Goal: Task Accomplishment & Management: Use online tool/utility

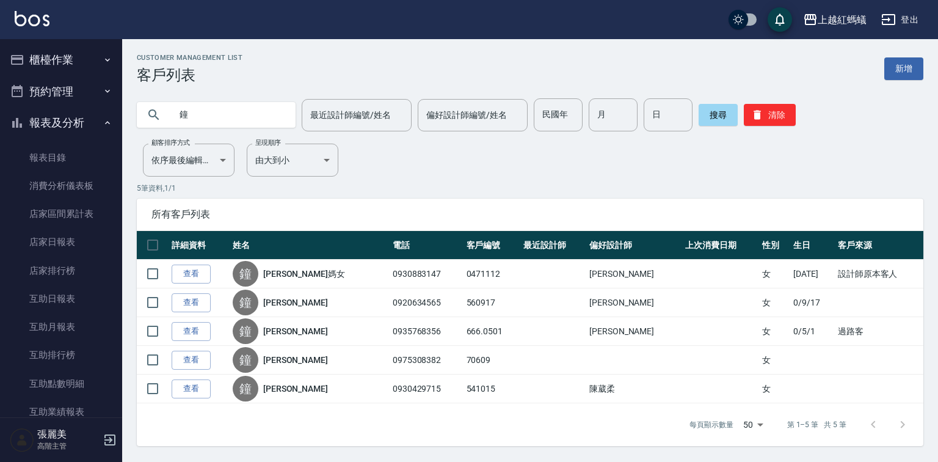
click at [57, 65] on button "櫃檯作業" at bounding box center [61, 60] width 112 height 32
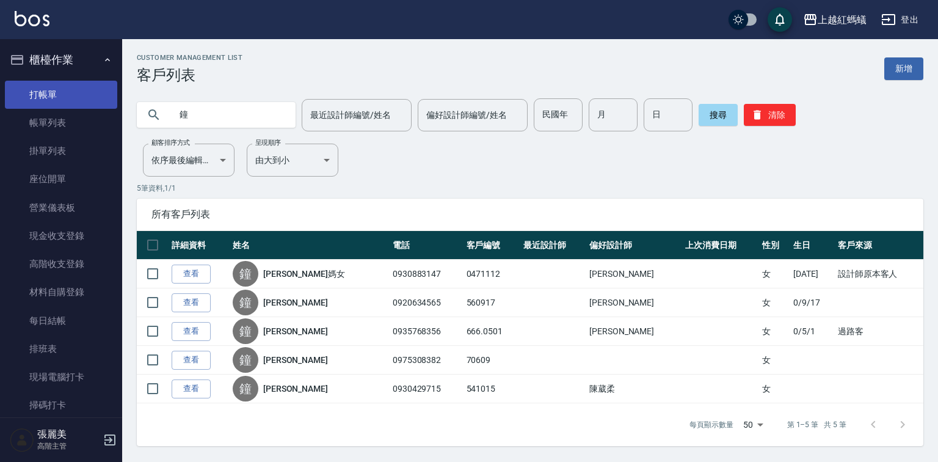
click at [59, 93] on link "打帳單" at bounding box center [61, 95] width 112 height 28
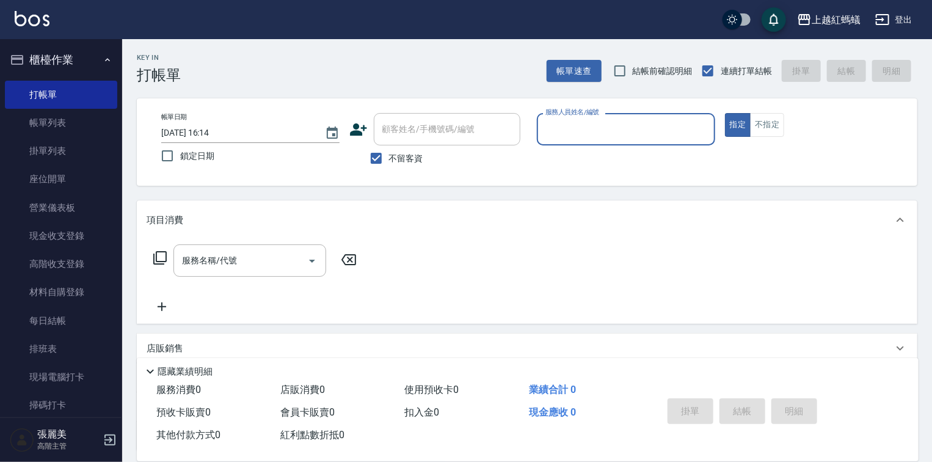
click at [591, 117] on div "服務人員姓名/編號" at bounding box center [626, 129] width 178 height 32
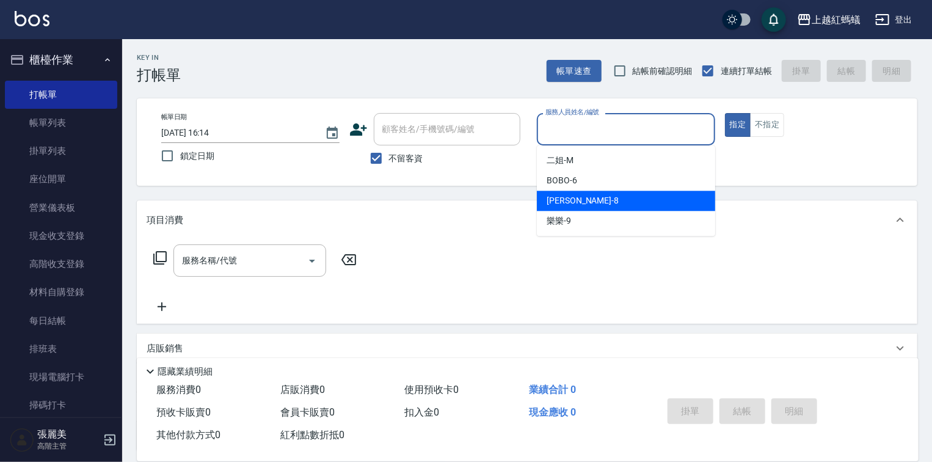
click at [561, 200] on span "[PERSON_NAME] -8" at bounding box center [582, 200] width 72 height 13
type input "[PERSON_NAME]-8"
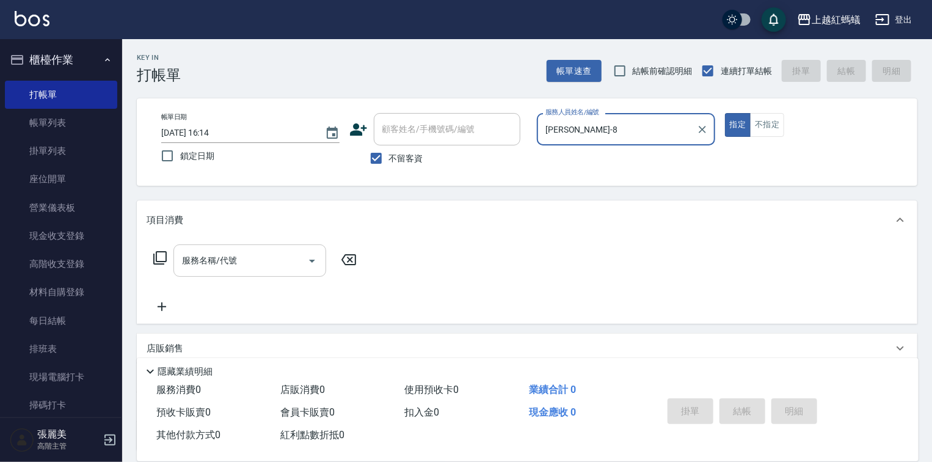
click at [281, 253] on input "服務名稱/代號" at bounding box center [240, 260] width 123 height 21
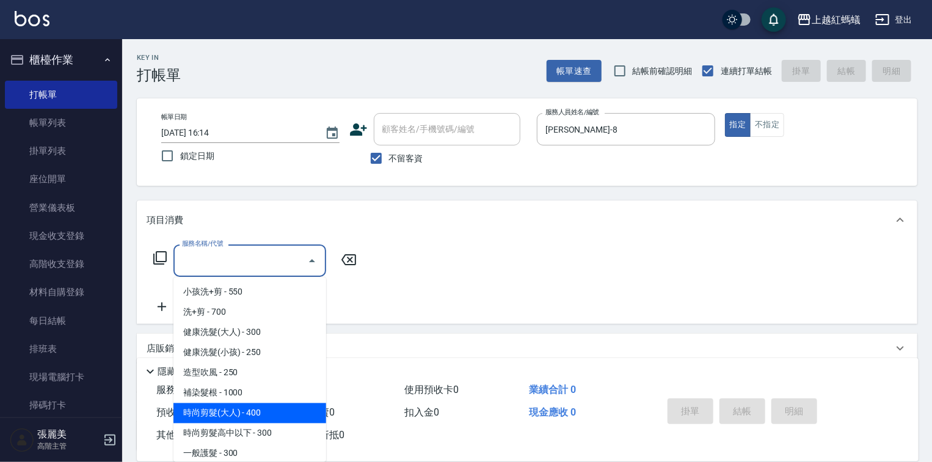
click at [270, 418] on span "時尚剪髮(大人) - 400" at bounding box center [249, 413] width 153 height 20
type input "時尚剪髮(大人)(301)"
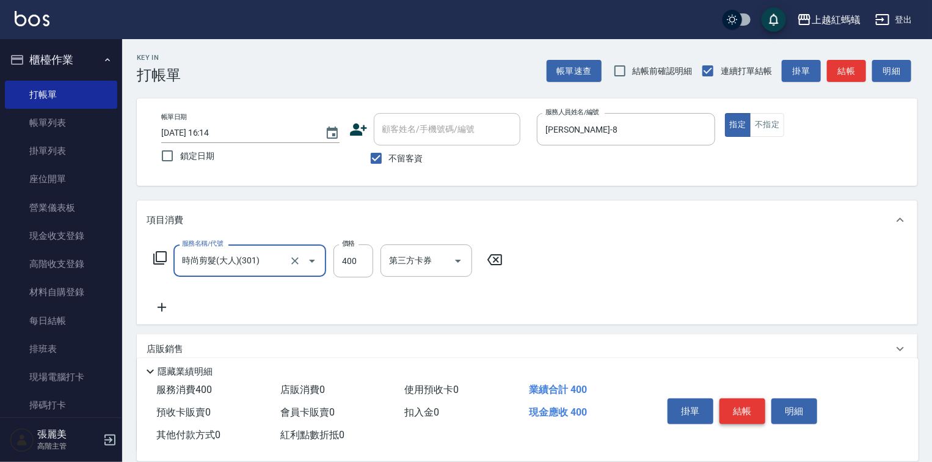
click at [757, 405] on button "結帳" at bounding box center [742, 411] width 46 height 26
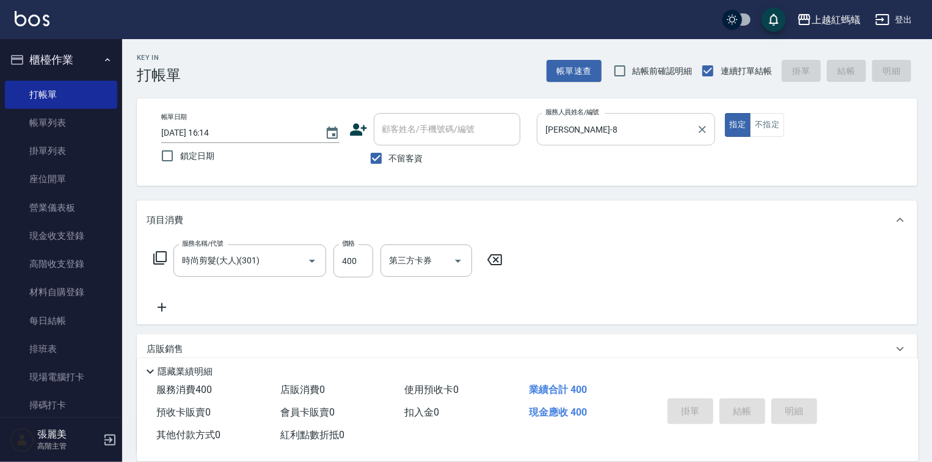
click at [595, 125] on input "[PERSON_NAME]-8" at bounding box center [616, 128] width 149 height 21
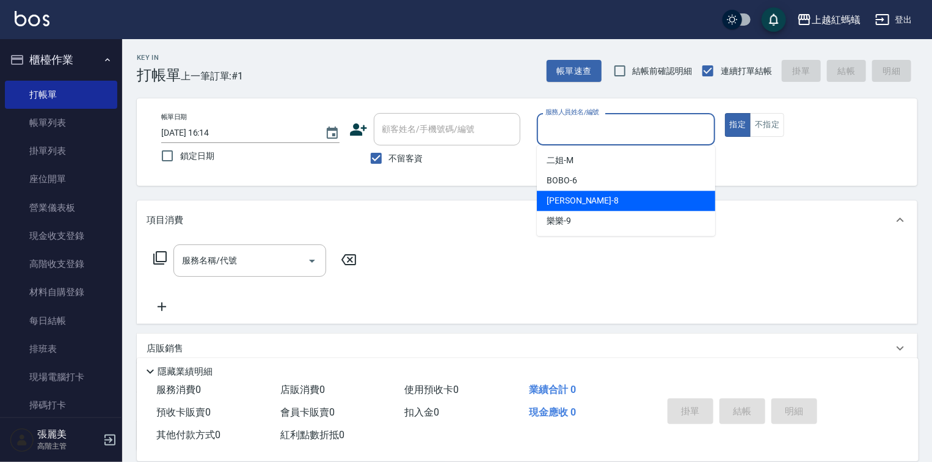
click at [585, 199] on div "[PERSON_NAME] -8" at bounding box center [626, 200] width 178 height 20
type input "[PERSON_NAME]-8"
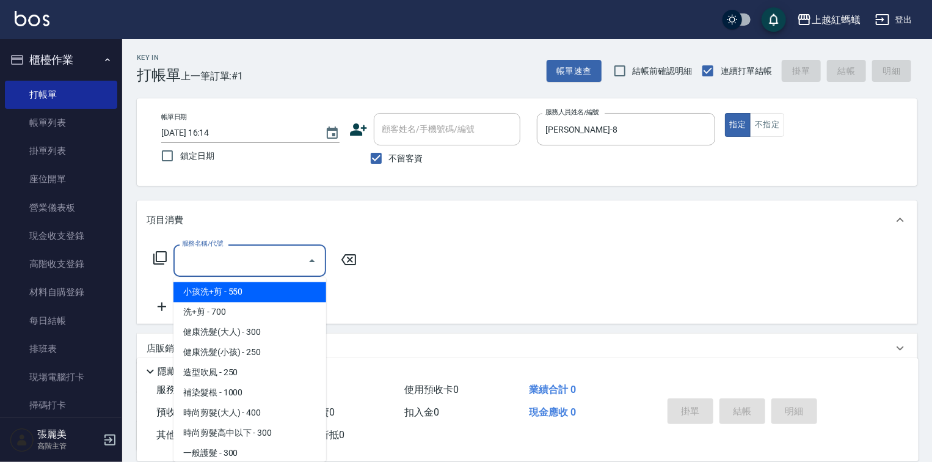
click at [277, 269] on input "服務名稱/代號" at bounding box center [240, 260] width 123 height 21
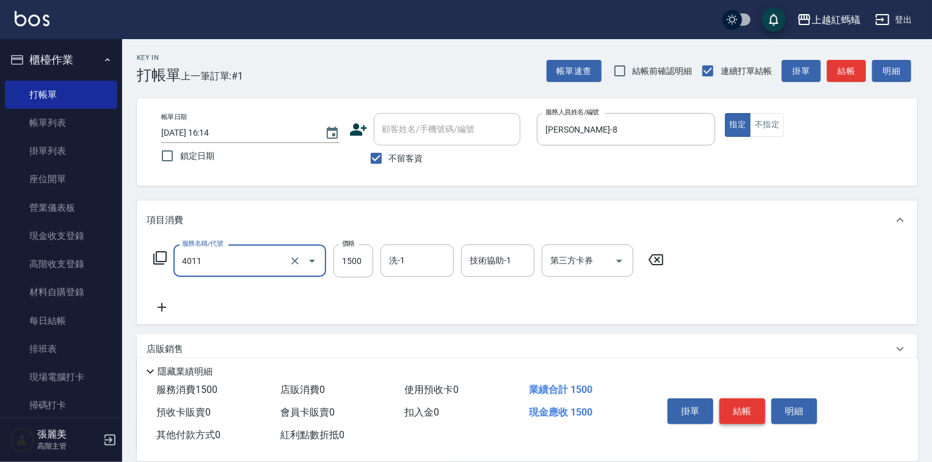
type input "花粉染髮(短)(4011)"
click at [754, 403] on button "結帳" at bounding box center [742, 411] width 46 height 26
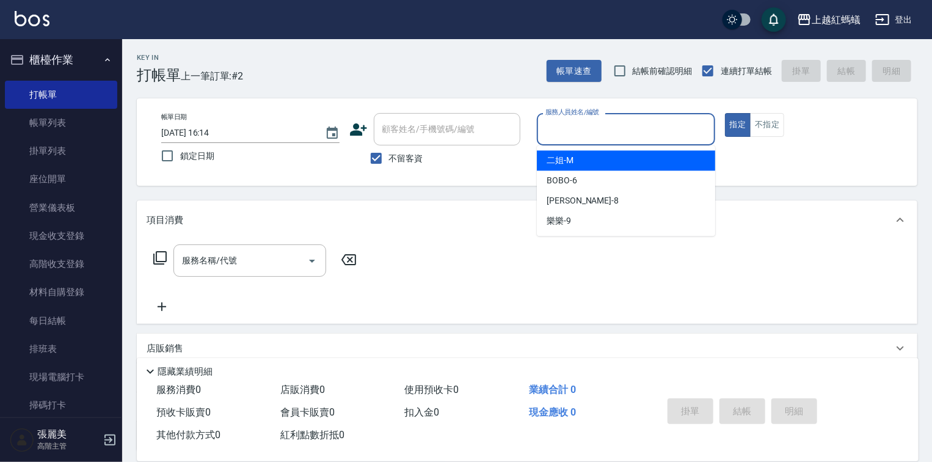
click at [620, 136] on input "服務人員姓名/編號" at bounding box center [625, 128] width 167 height 21
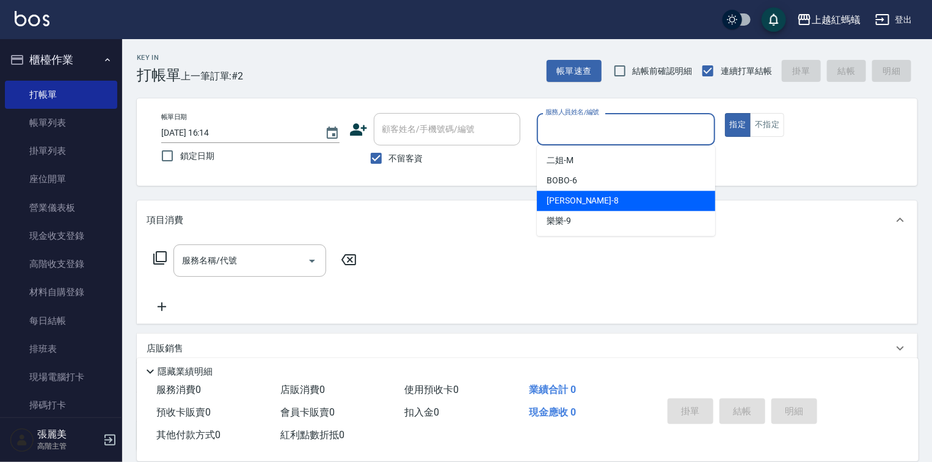
click at [596, 205] on div "[PERSON_NAME] -8" at bounding box center [626, 200] width 178 height 20
type input "[PERSON_NAME]-8"
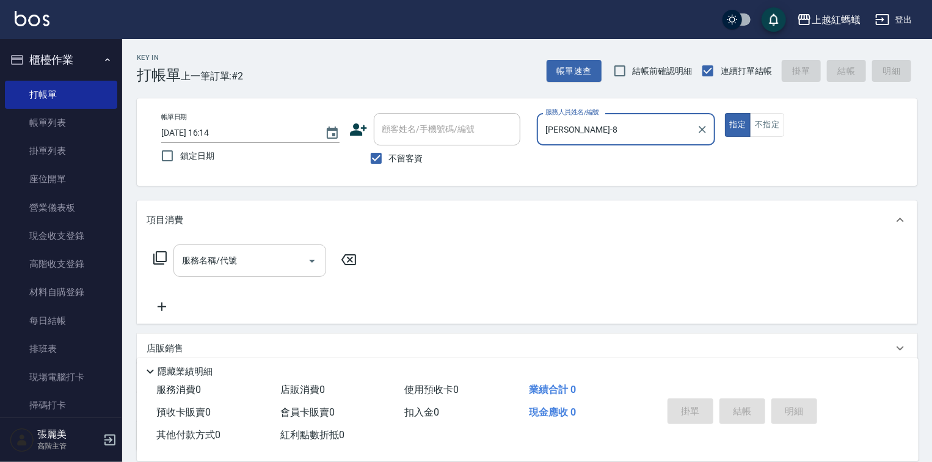
click at [248, 258] on input "服務名稱/代號" at bounding box center [240, 260] width 123 height 21
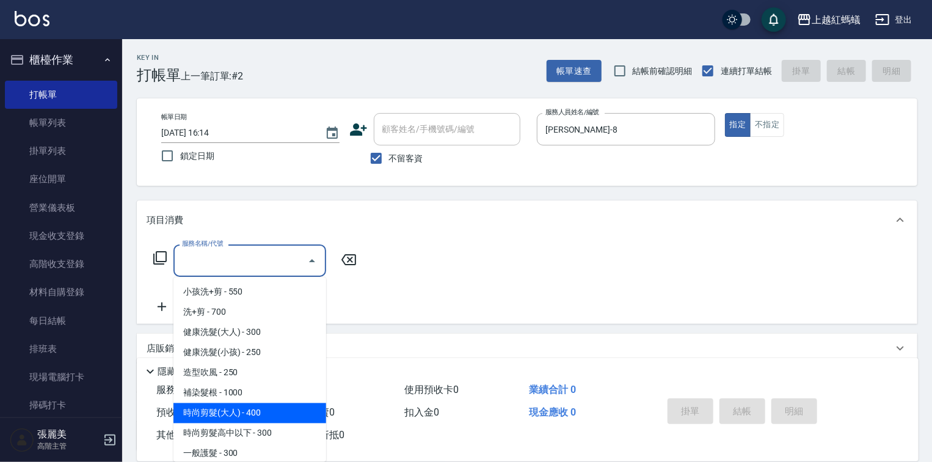
click at [291, 409] on span "時尚剪髮(大人) - 400" at bounding box center [249, 413] width 153 height 20
type input "時尚剪髮(大人)(301)"
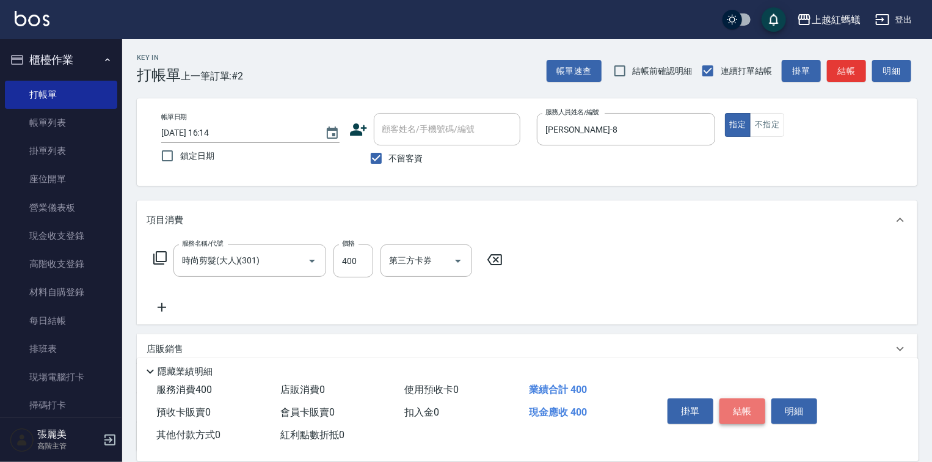
click at [740, 408] on button "結帳" at bounding box center [742, 411] width 46 height 26
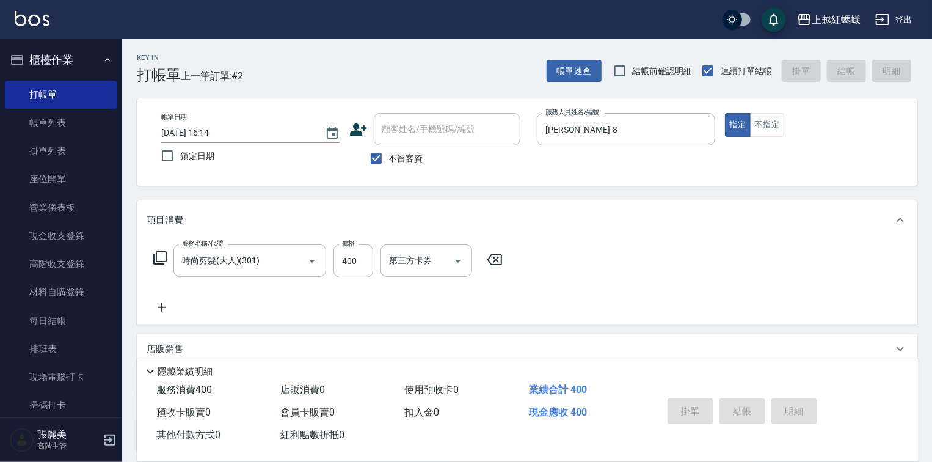
type input "[DATE] 16:15"
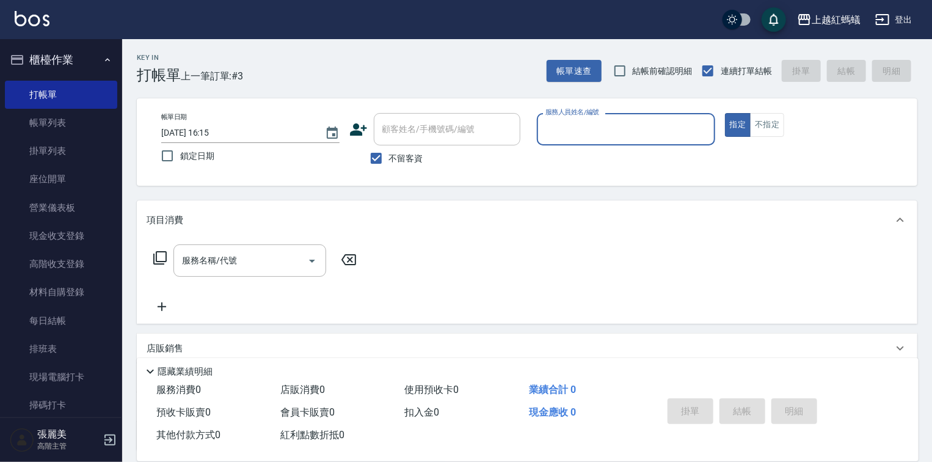
click at [562, 132] on input "服務人員姓名/編號" at bounding box center [625, 128] width 167 height 21
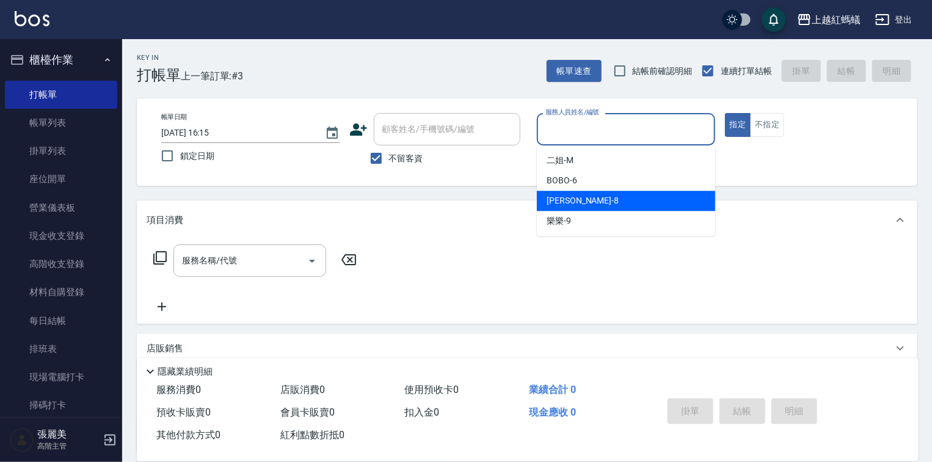
click at [562, 207] on span "[PERSON_NAME] -8" at bounding box center [582, 200] width 72 height 13
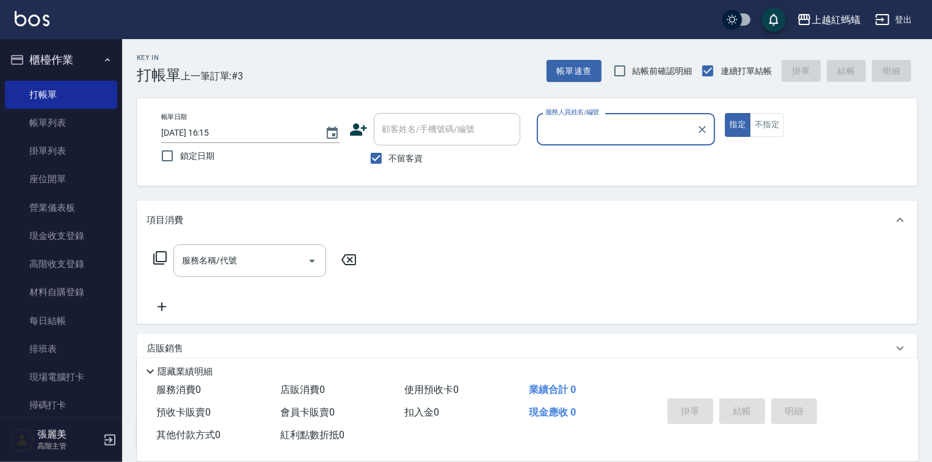
type input "[PERSON_NAME]-8"
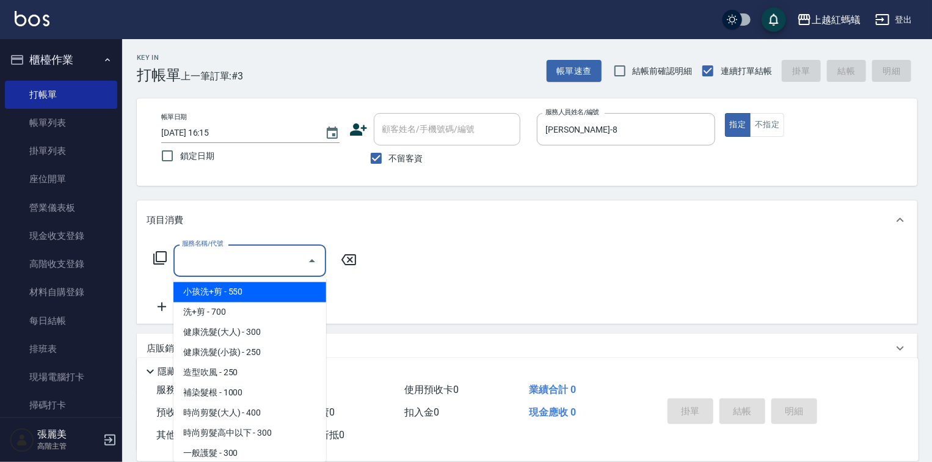
click at [233, 255] on input "服務名稱/代號" at bounding box center [240, 260] width 123 height 21
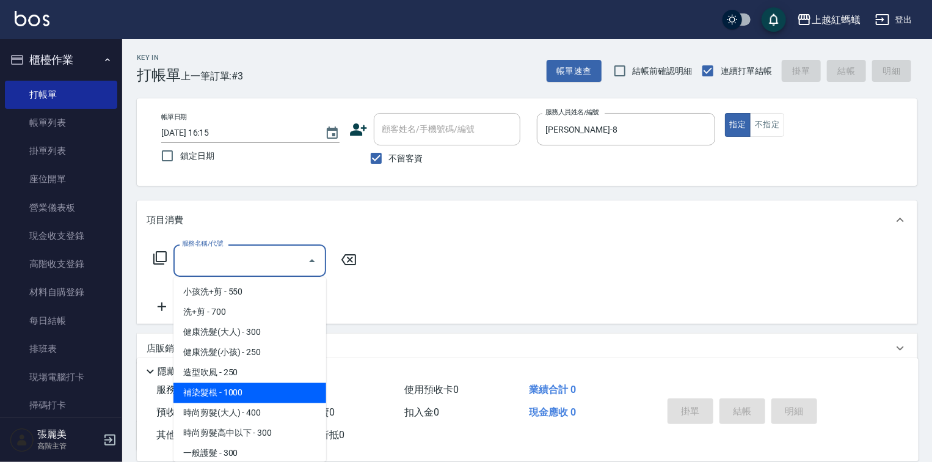
click at [252, 399] on span "補染髮根 - 1000" at bounding box center [249, 393] width 153 height 20
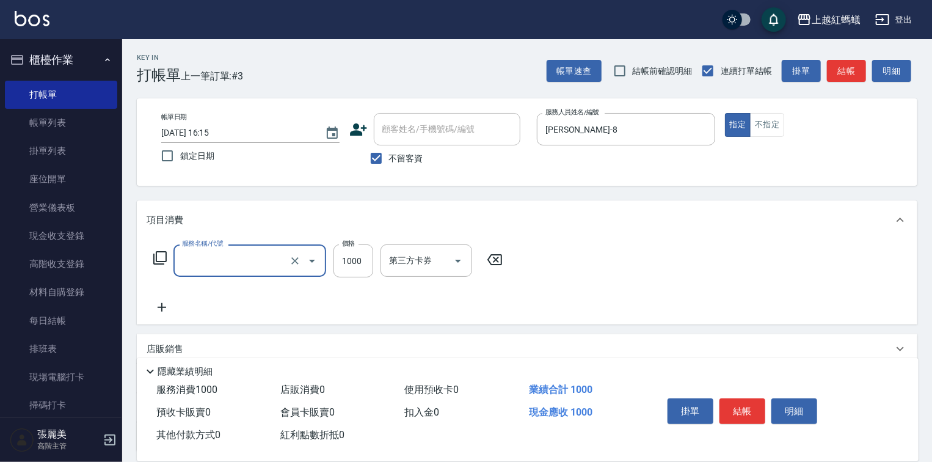
type input "補染髮根(204)"
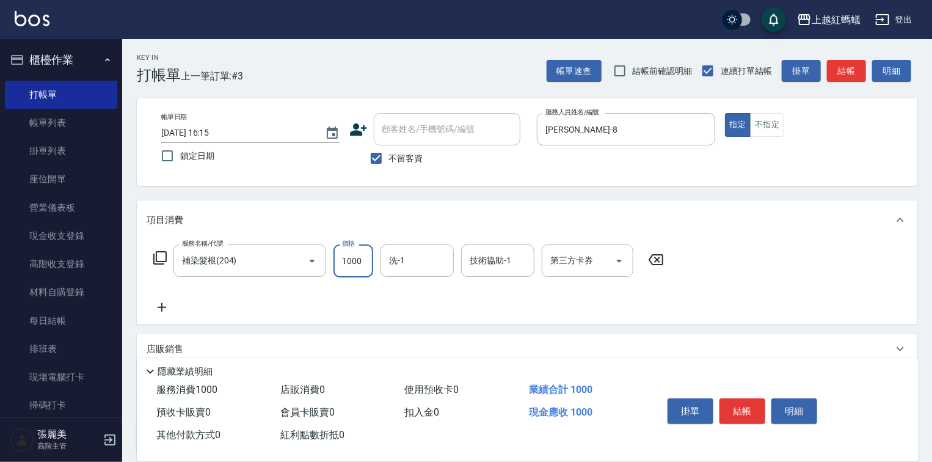
click at [347, 260] on input "1000" at bounding box center [353, 260] width 40 height 33
type input "1550"
click at [734, 404] on button "結帳" at bounding box center [742, 411] width 46 height 26
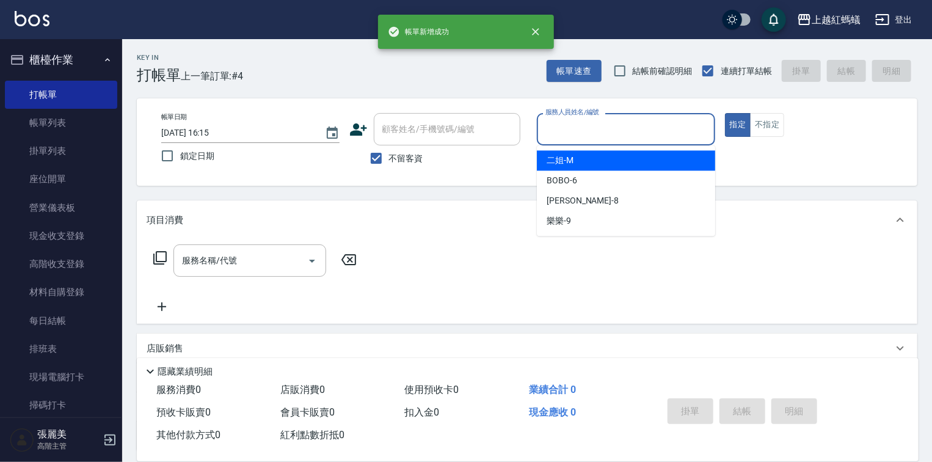
click at [618, 126] on input "服務人員姓名/編號" at bounding box center [625, 128] width 167 height 21
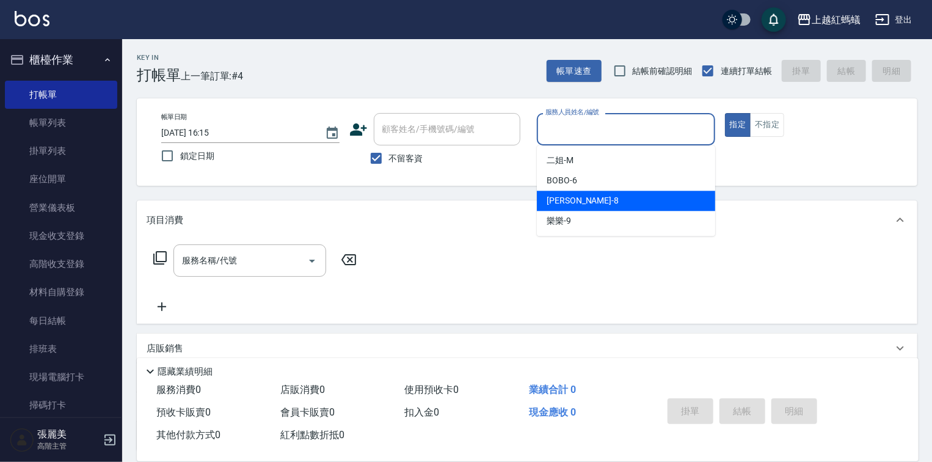
click at [565, 203] on span "[PERSON_NAME] -8" at bounding box center [582, 200] width 72 height 13
type input "[PERSON_NAME]-8"
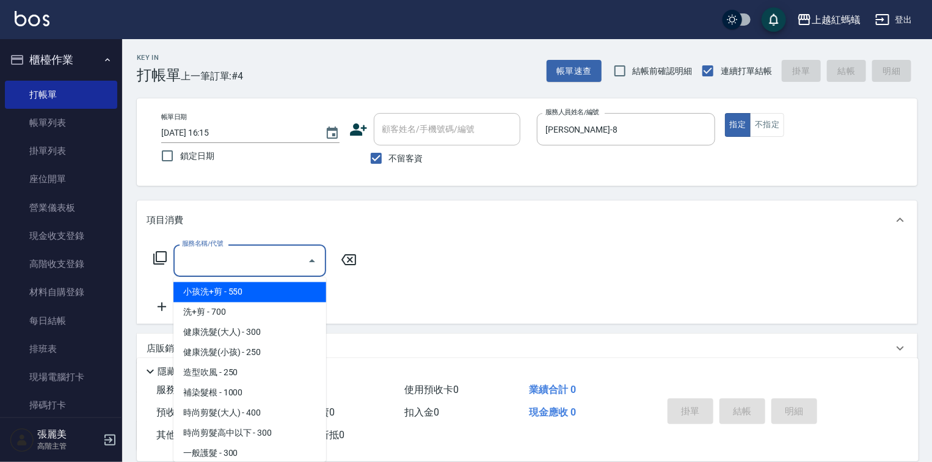
click at [217, 264] on input "服務名稱/代號" at bounding box center [240, 260] width 123 height 21
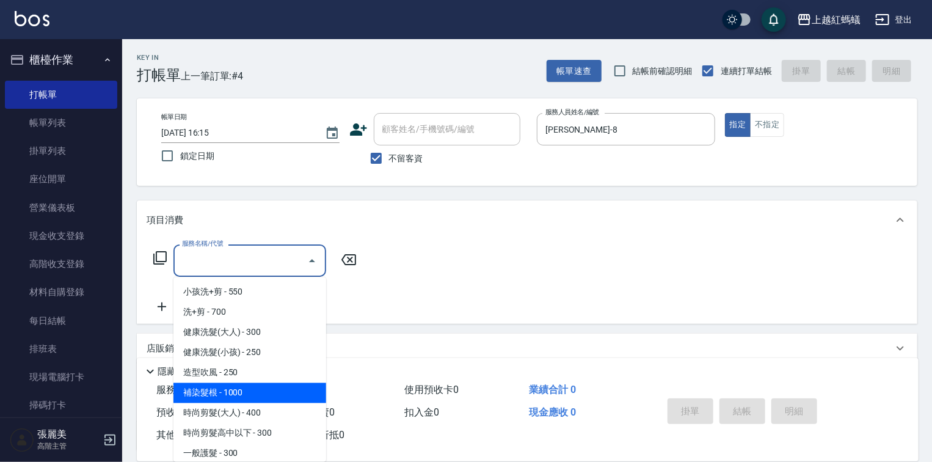
click at [264, 391] on span "補染髮根 - 1000" at bounding box center [249, 393] width 153 height 20
type input "補染髮根(204)"
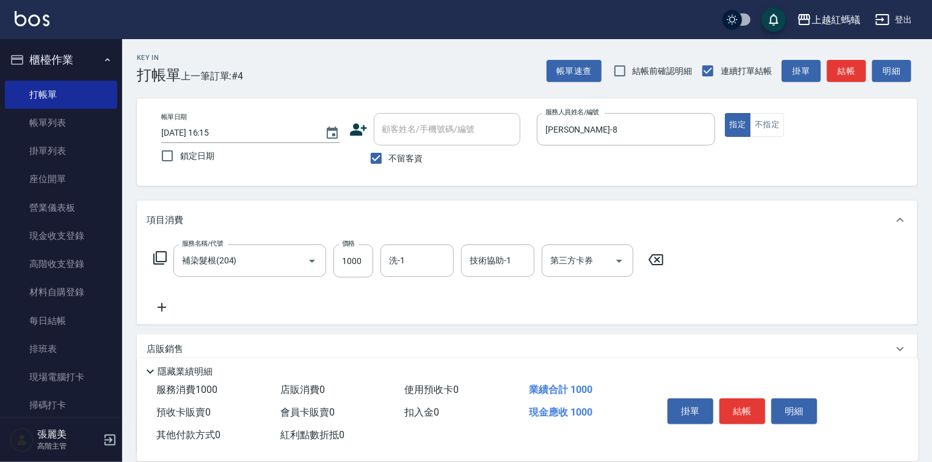
click at [659, 262] on icon at bounding box center [655, 259] width 15 height 11
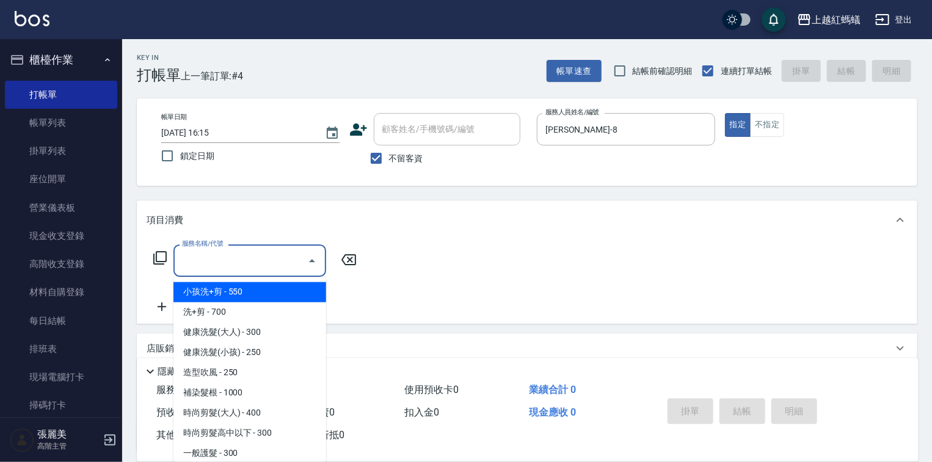
click at [262, 254] on input "服務名稱/代號" at bounding box center [240, 260] width 123 height 21
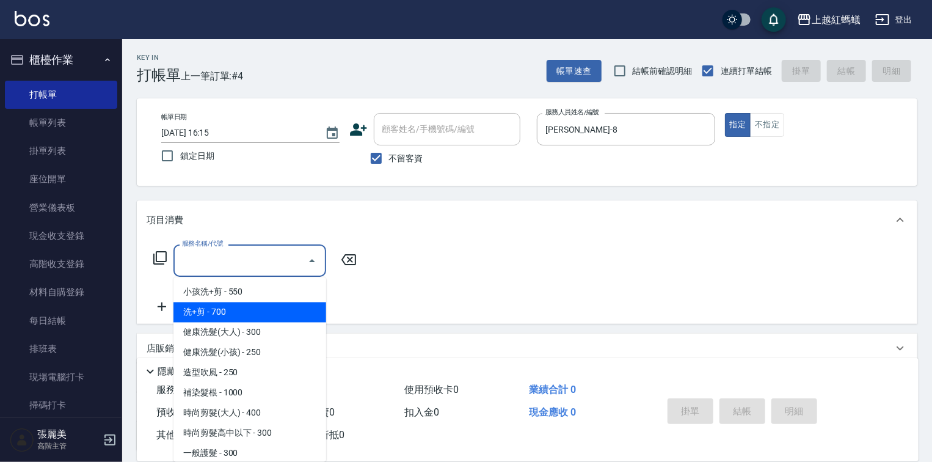
click at [215, 320] on span "洗+剪 - 700" at bounding box center [249, 312] width 153 height 20
type input "洗+剪(200)"
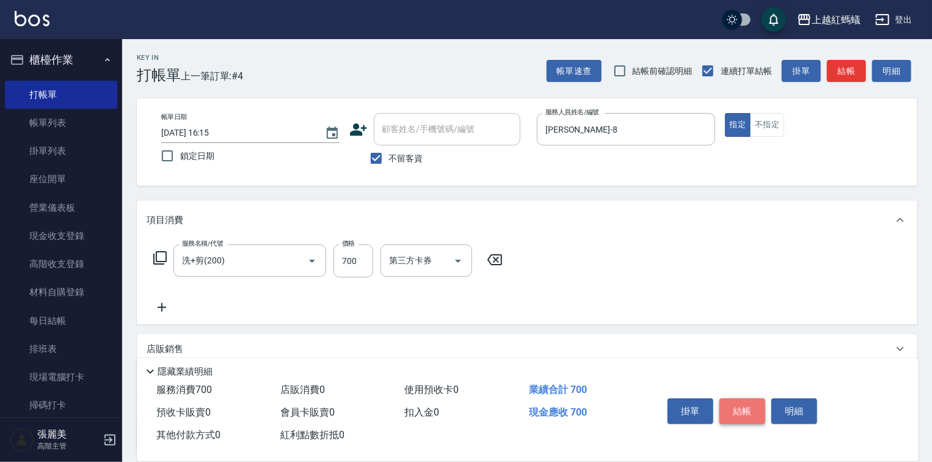
click at [745, 405] on button "結帳" at bounding box center [742, 411] width 46 height 26
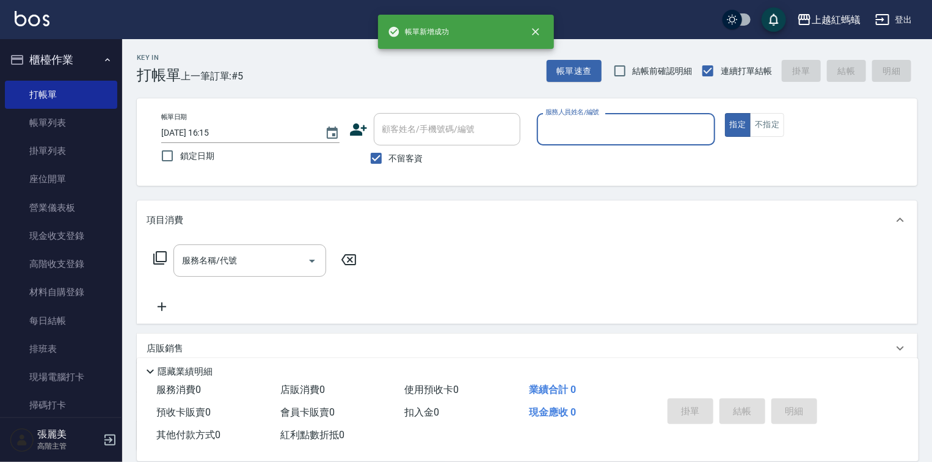
drag, startPoint x: 615, startPoint y: 117, endPoint x: 609, endPoint y: 131, distance: 15.3
click at [614, 117] on div "服務人員姓名/編號" at bounding box center [626, 129] width 178 height 32
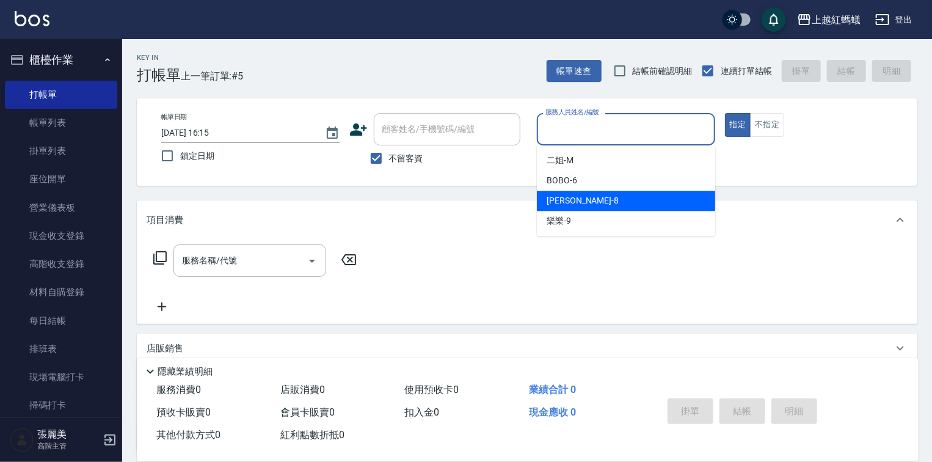
click at [580, 200] on div "[PERSON_NAME] -8" at bounding box center [626, 200] width 178 height 20
type input "[PERSON_NAME]-8"
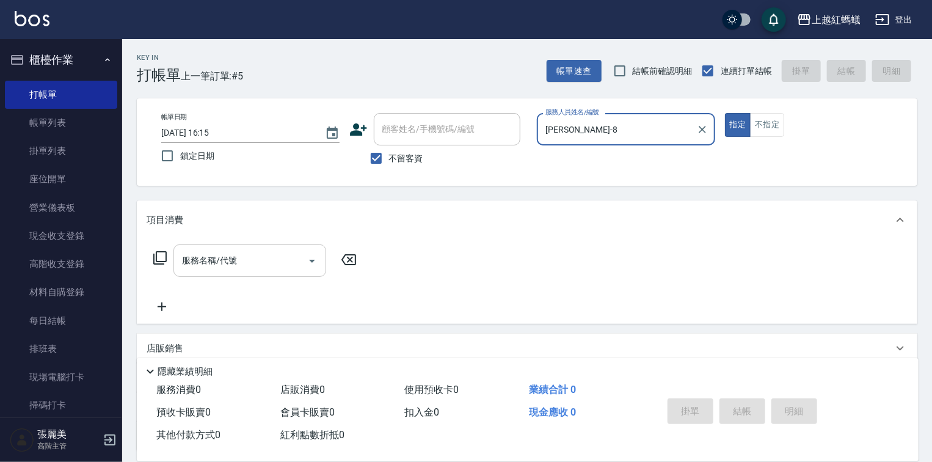
click at [256, 259] on input "服務名稱/代號" at bounding box center [240, 260] width 123 height 21
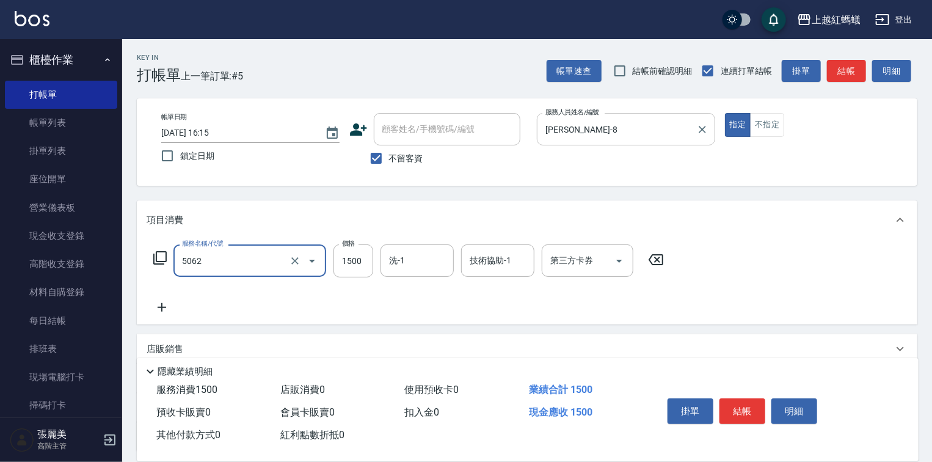
type input "花式燙髮(中)(5062)"
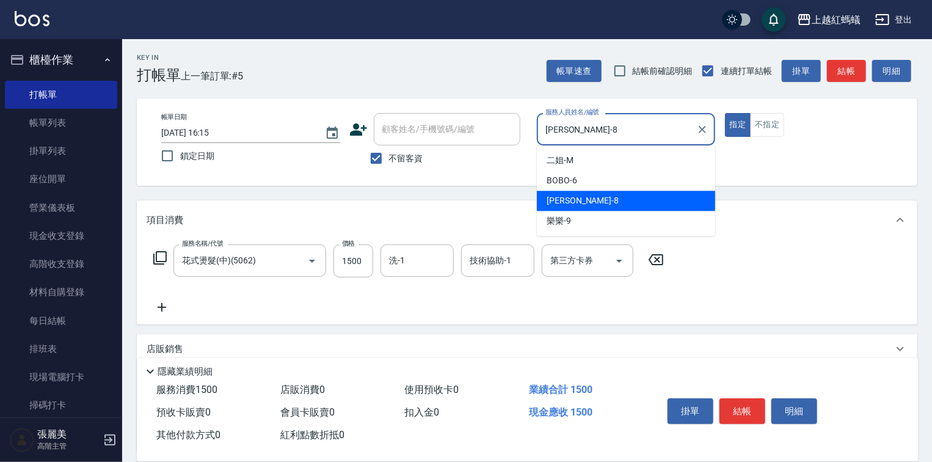
drag, startPoint x: 593, startPoint y: 132, endPoint x: 576, endPoint y: 158, distance: 31.2
click at [593, 131] on input "[PERSON_NAME]-8" at bounding box center [616, 128] width 149 height 21
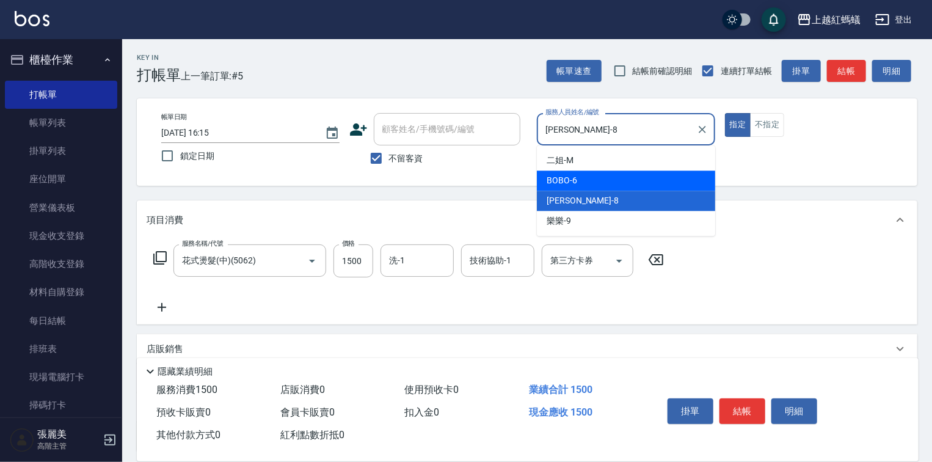
click at [575, 181] on span "BOBO -6" at bounding box center [561, 180] width 31 height 13
type input "BOBO-6"
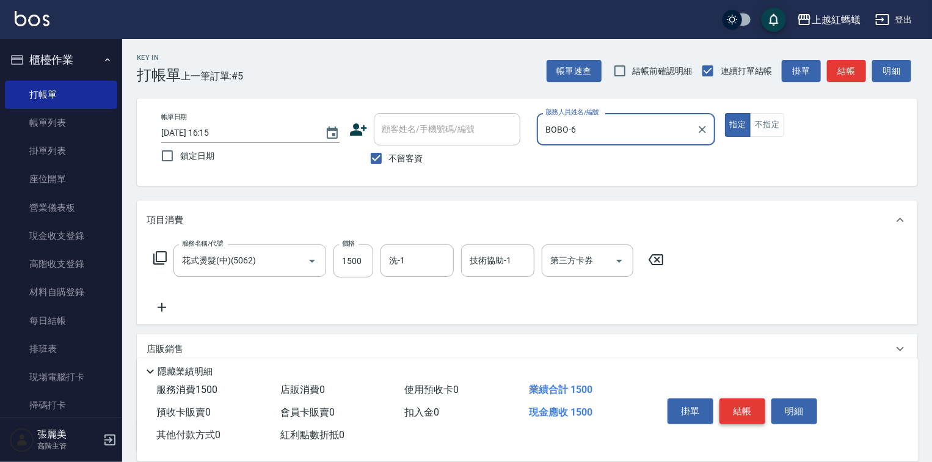
click at [744, 413] on button "結帳" at bounding box center [742, 411] width 46 height 26
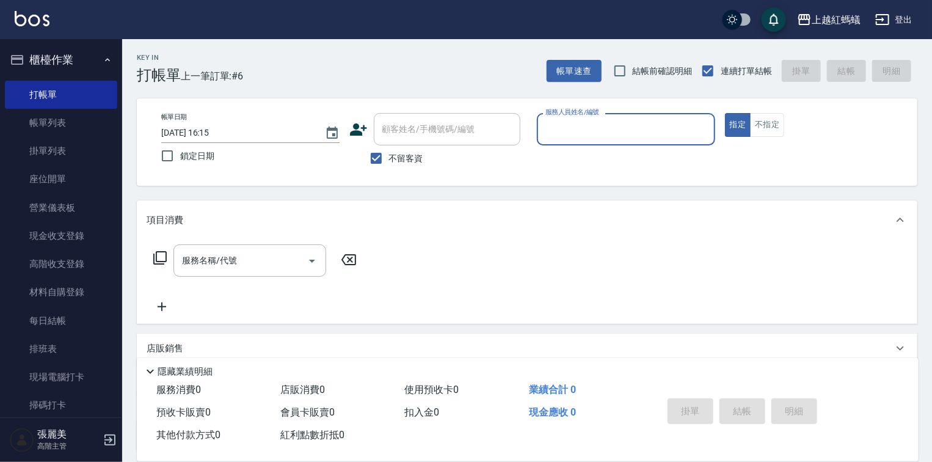
click at [573, 131] on input "服務人員姓名/編號" at bounding box center [625, 128] width 167 height 21
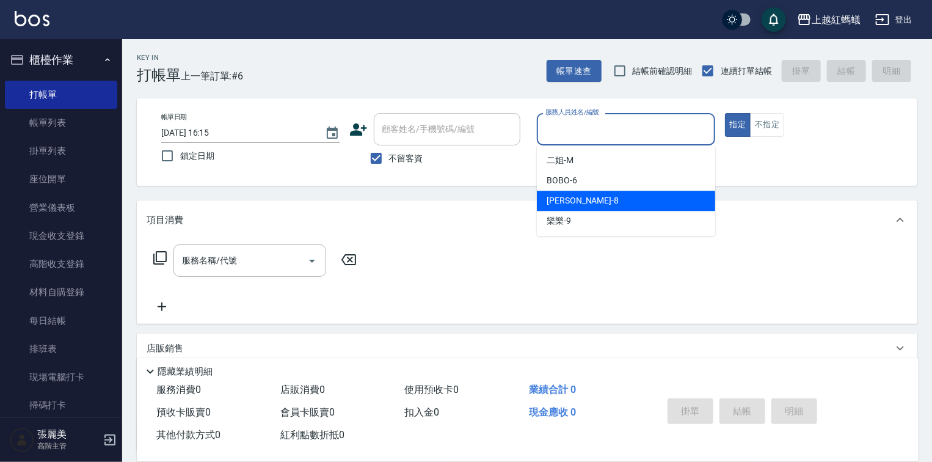
click at [577, 205] on div "[PERSON_NAME] -8" at bounding box center [626, 200] width 178 height 20
type input "[PERSON_NAME]-8"
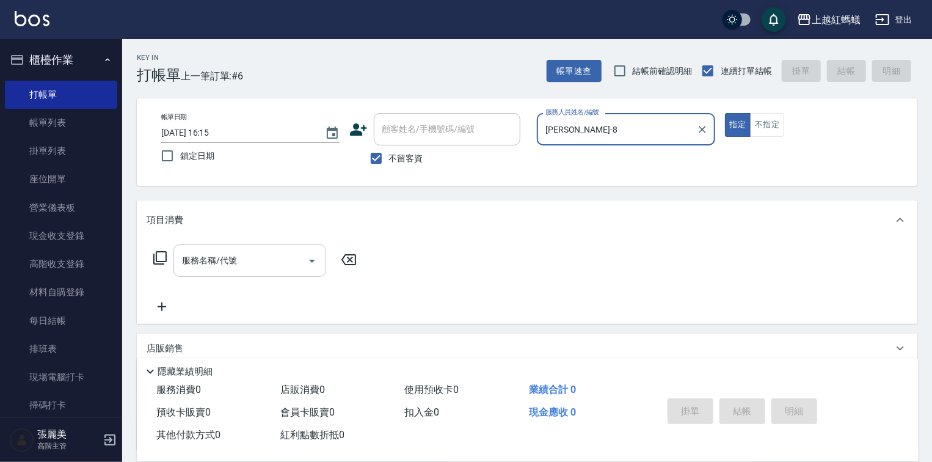
click at [264, 259] on input "服務名稱/代號" at bounding box center [240, 260] width 123 height 21
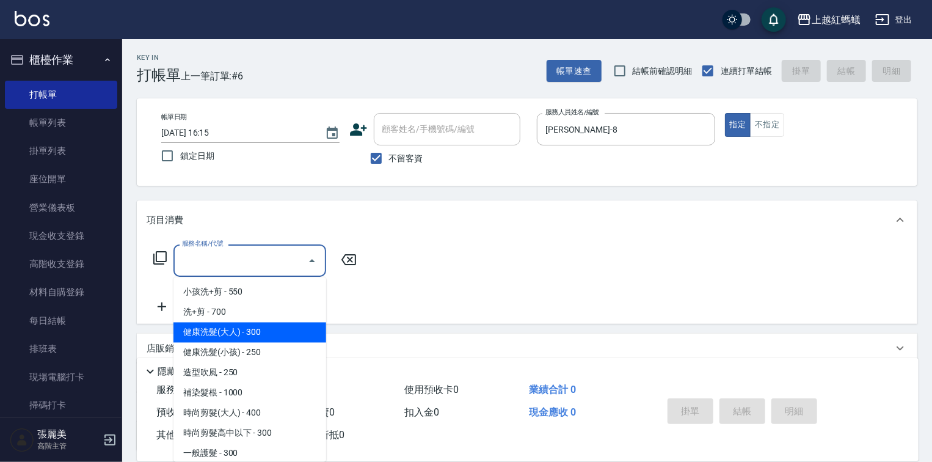
click at [264, 332] on span "健康洗髮(大人) - 300" at bounding box center [249, 332] width 153 height 20
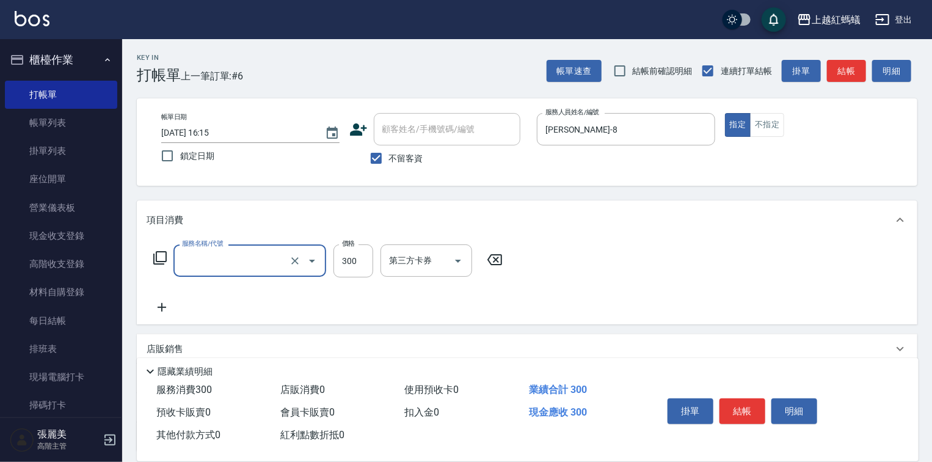
type input "健康洗髮(大人)(201)"
click at [743, 405] on button "結帳" at bounding box center [742, 411] width 46 height 26
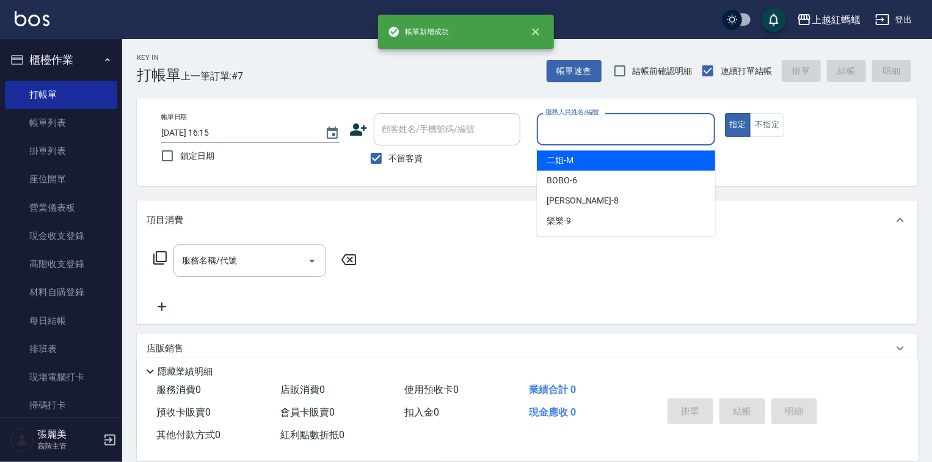
click at [602, 134] on input "服務人員姓名/編號" at bounding box center [625, 128] width 167 height 21
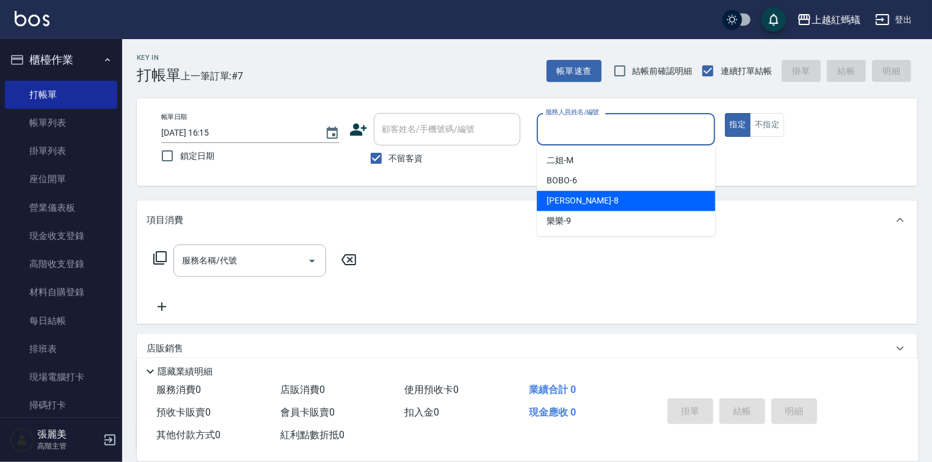
click at [561, 201] on span "[PERSON_NAME] -8" at bounding box center [582, 200] width 72 height 13
type input "[PERSON_NAME]-8"
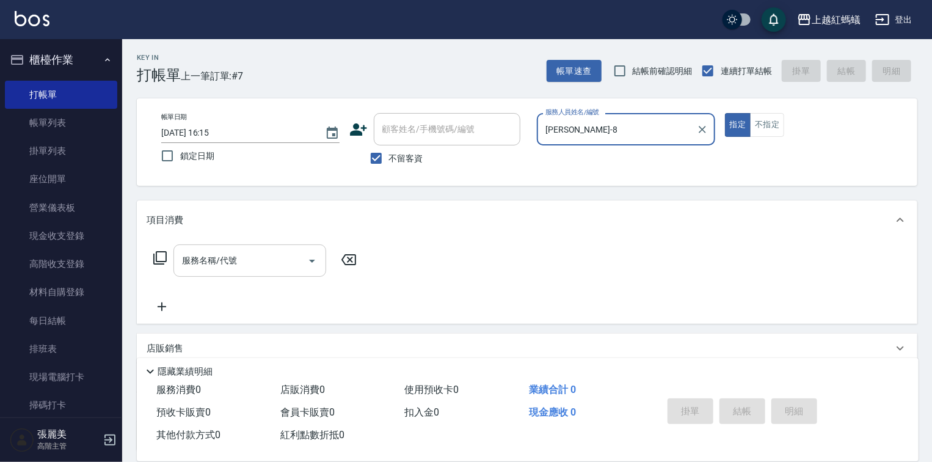
click at [294, 256] on input "服務名稱/代號" at bounding box center [240, 260] width 123 height 21
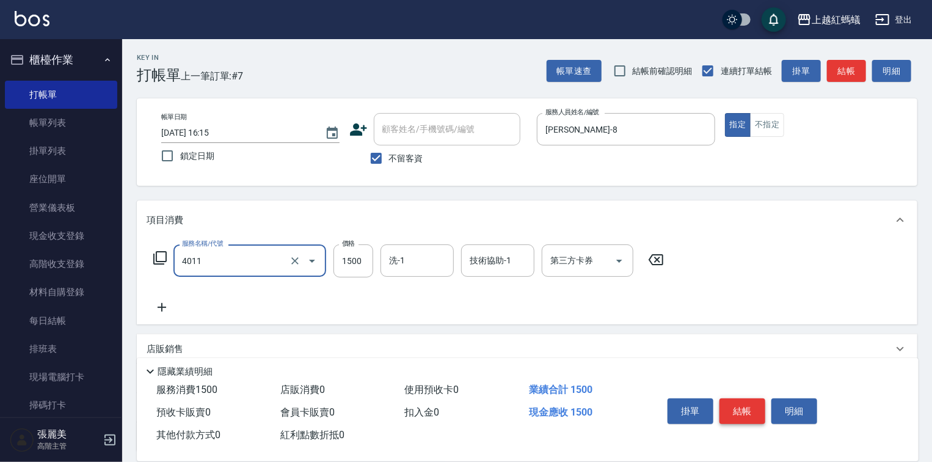
type input "花粉染髮(短)(4011)"
click at [752, 405] on button "結帳" at bounding box center [742, 411] width 46 height 26
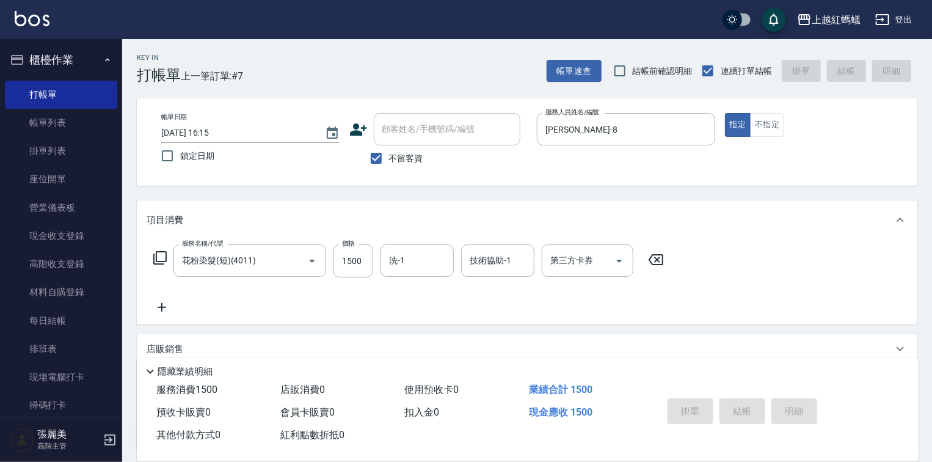
type input "[DATE] 16:16"
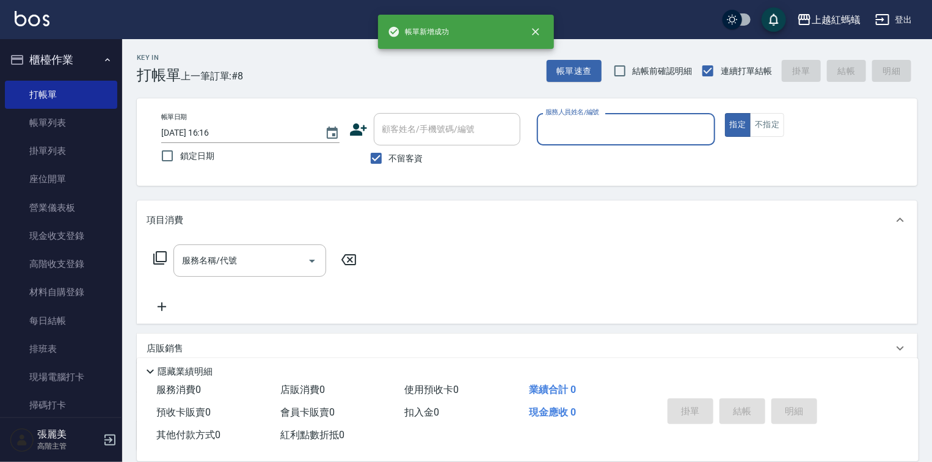
click at [592, 129] on input "服務人員姓名/編號" at bounding box center [625, 128] width 167 height 21
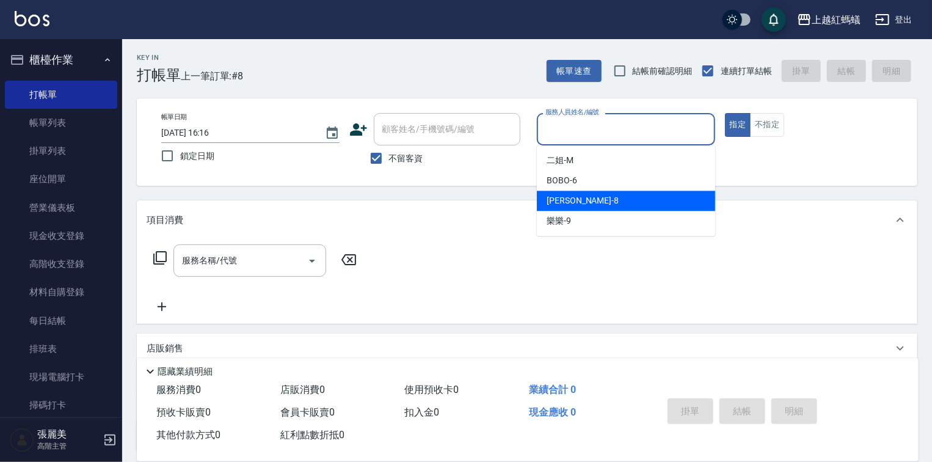
click at [580, 203] on div "[PERSON_NAME] -8" at bounding box center [626, 200] width 178 height 20
type input "[PERSON_NAME]-8"
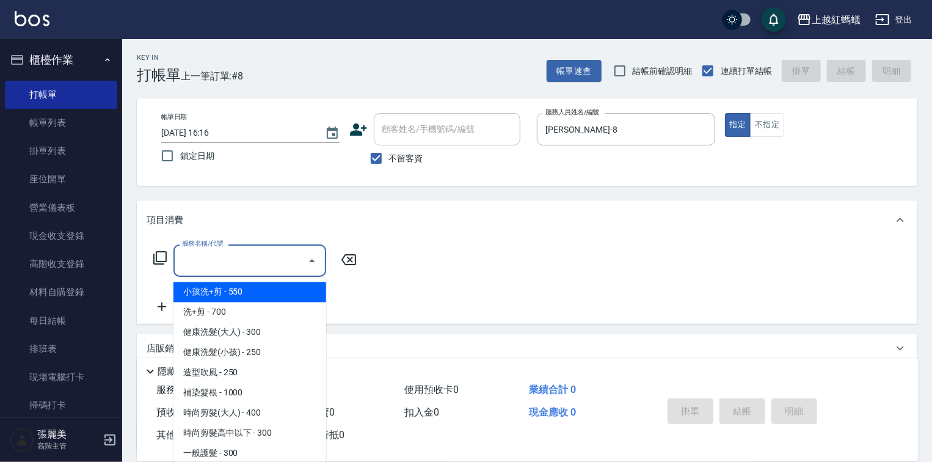
click at [231, 252] on input "服務名稱/代號" at bounding box center [240, 260] width 123 height 21
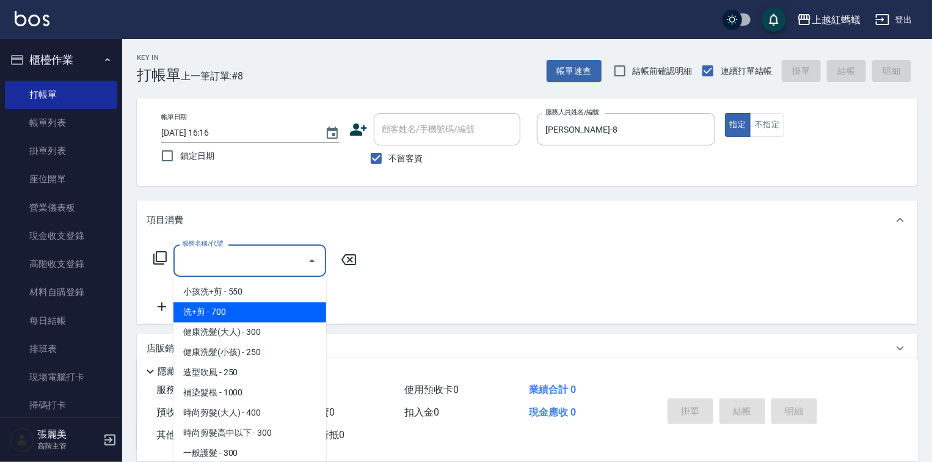
click at [230, 308] on span "洗+剪 - 700" at bounding box center [249, 312] width 153 height 20
type input "洗+剪(200)"
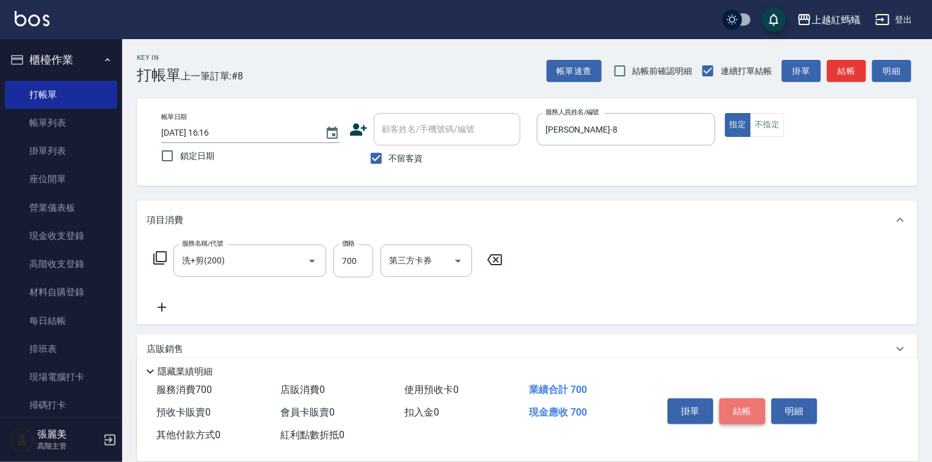
click at [755, 413] on button "結帳" at bounding box center [742, 411] width 46 height 26
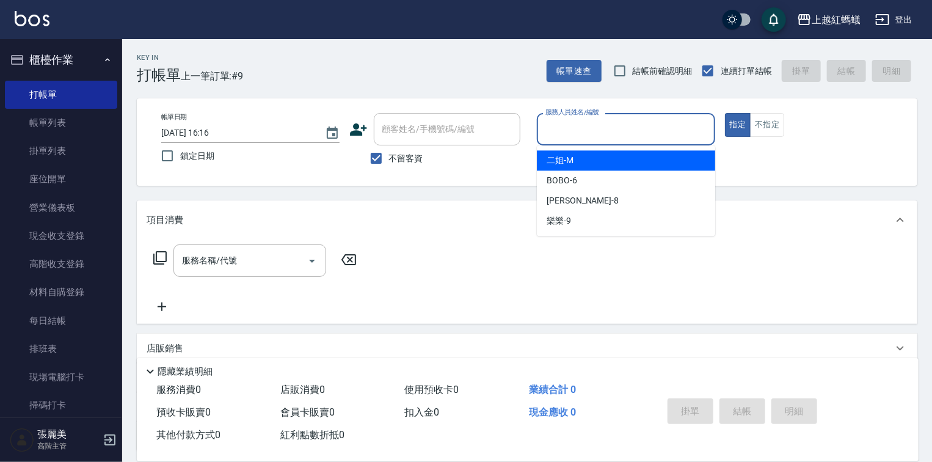
click at [571, 123] on input "服務人員姓名/編號" at bounding box center [625, 128] width 167 height 21
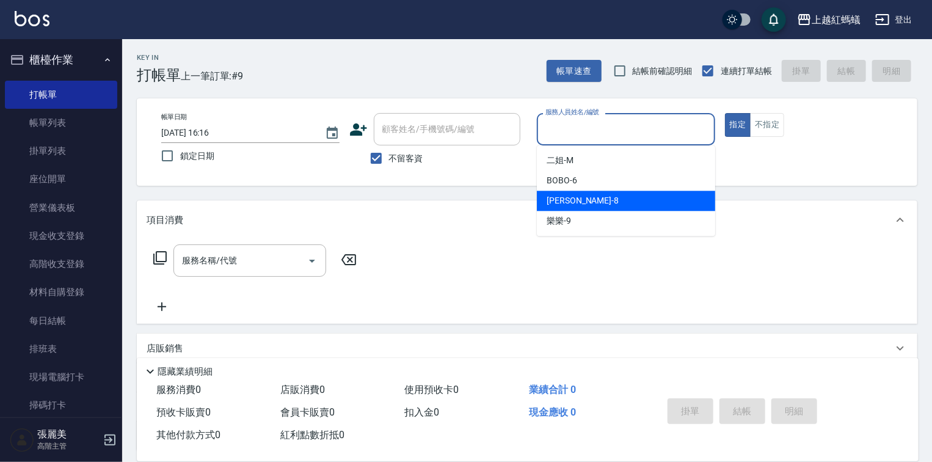
drag, startPoint x: 588, startPoint y: 194, endPoint x: 590, endPoint y: 200, distance: 7.0
click at [590, 200] on div "[PERSON_NAME] -8" at bounding box center [626, 200] width 178 height 20
type input "[PERSON_NAME]-8"
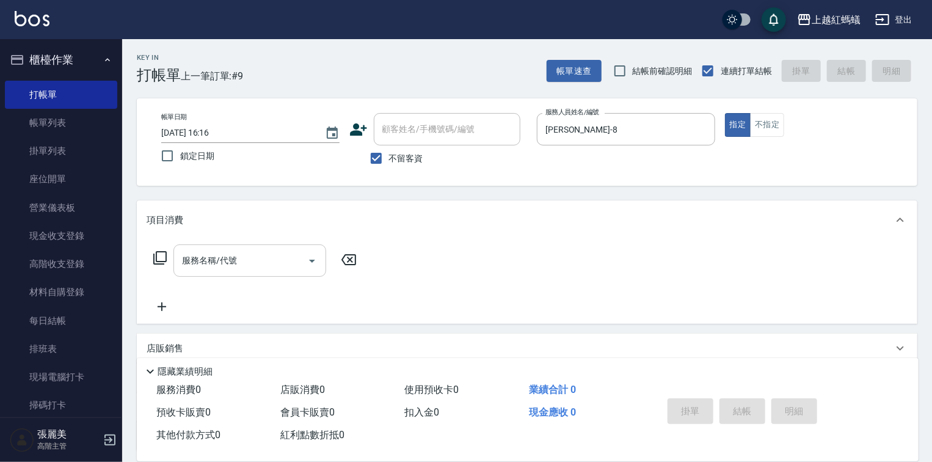
drag, startPoint x: 295, startPoint y: 244, endPoint x: 231, endPoint y: 276, distance: 71.8
click at [291, 248] on div "服務名稱/代號 服務名稱/代號" at bounding box center [527, 281] width 780 height 84
drag, startPoint x: 255, startPoint y: 247, endPoint x: 239, endPoint y: 266, distance: 24.8
click at [255, 249] on div "服務名稱/代號" at bounding box center [249, 260] width 153 height 32
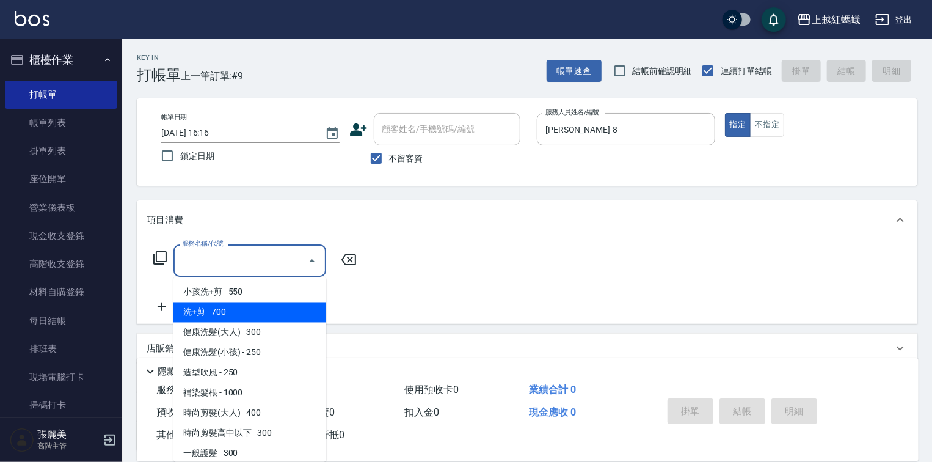
click at [212, 315] on span "洗+剪 - 700" at bounding box center [249, 312] width 153 height 20
type input "洗+剪(200)"
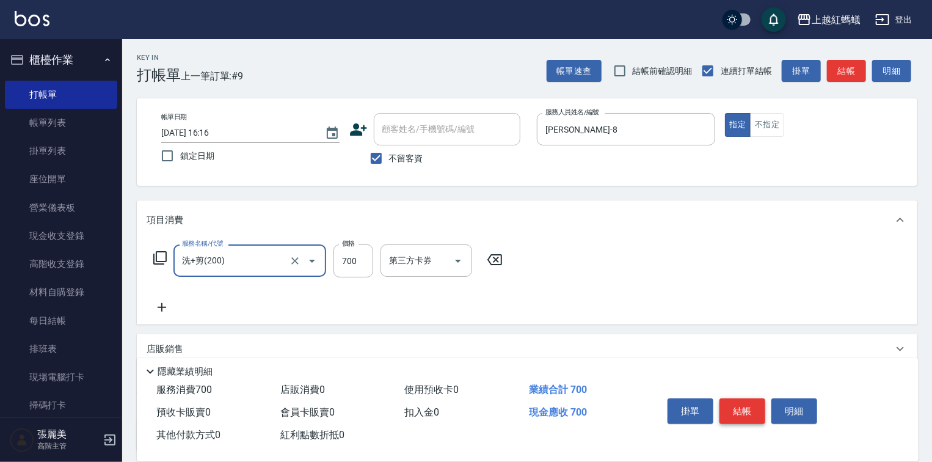
click at [742, 407] on button "結帳" at bounding box center [742, 411] width 46 height 26
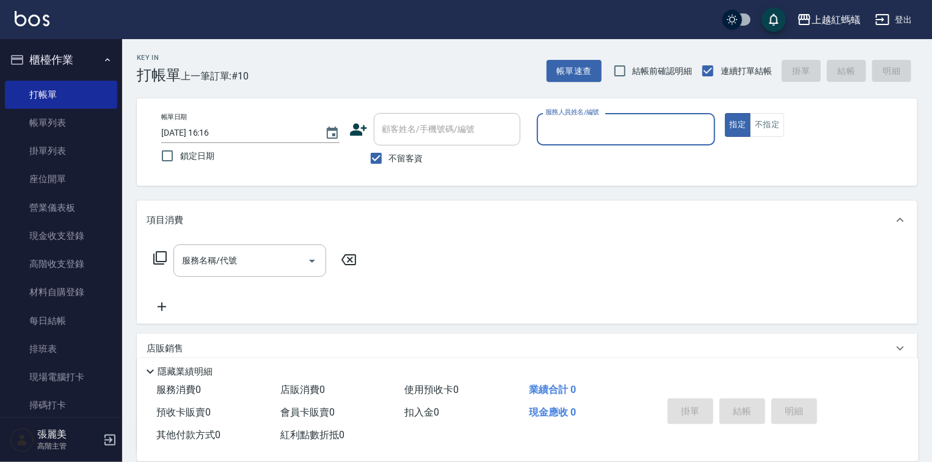
click at [579, 138] on input "服務人員姓名/編號" at bounding box center [625, 128] width 167 height 21
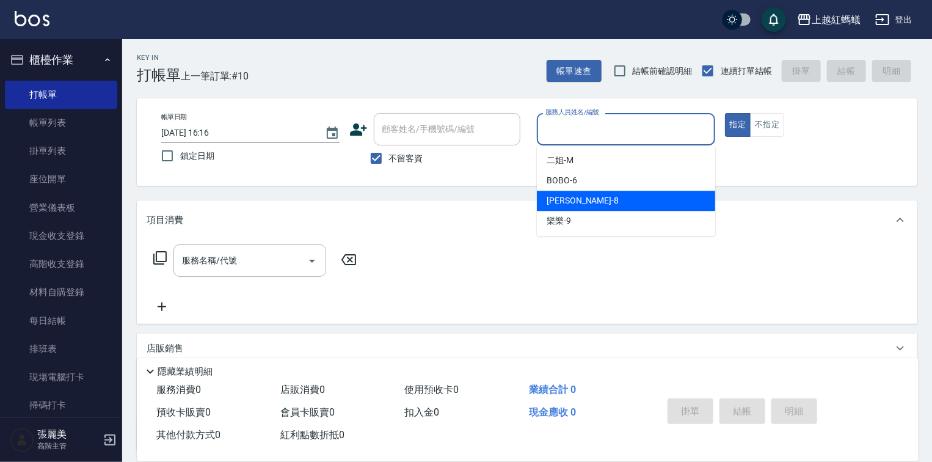
click at [569, 198] on span "[PERSON_NAME] -8" at bounding box center [582, 200] width 72 height 13
type input "[PERSON_NAME]-8"
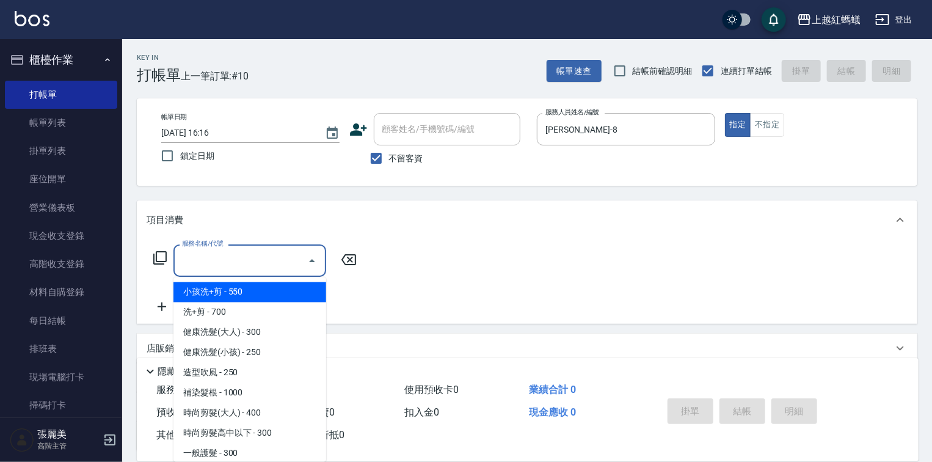
click at [226, 253] on input "服務名稱/代號" at bounding box center [240, 260] width 123 height 21
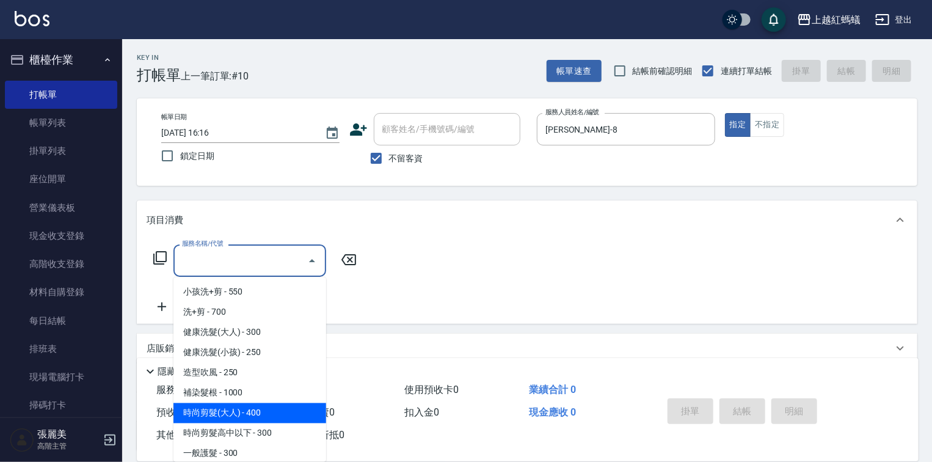
click at [249, 413] on span "時尚剪髮(大人) - 400" at bounding box center [249, 413] width 153 height 20
type input "時尚剪髮(大人)(301)"
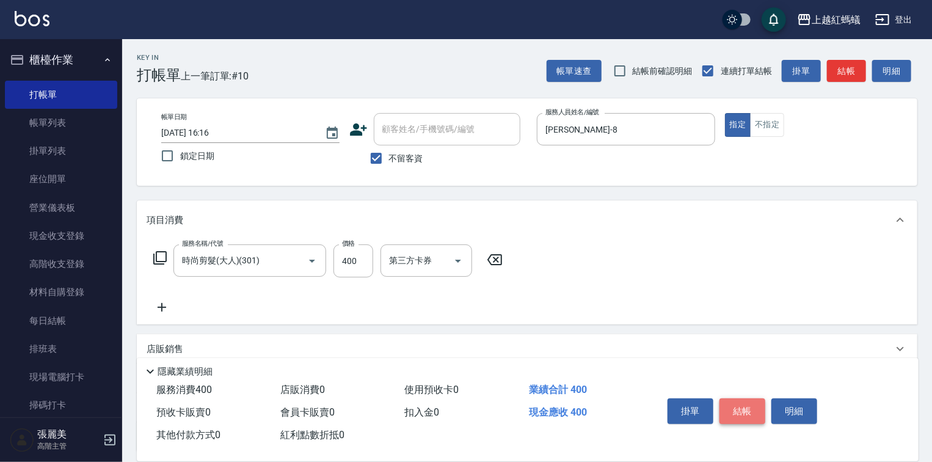
click at [752, 399] on button "結帳" at bounding box center [742, 411] width 46 height 26
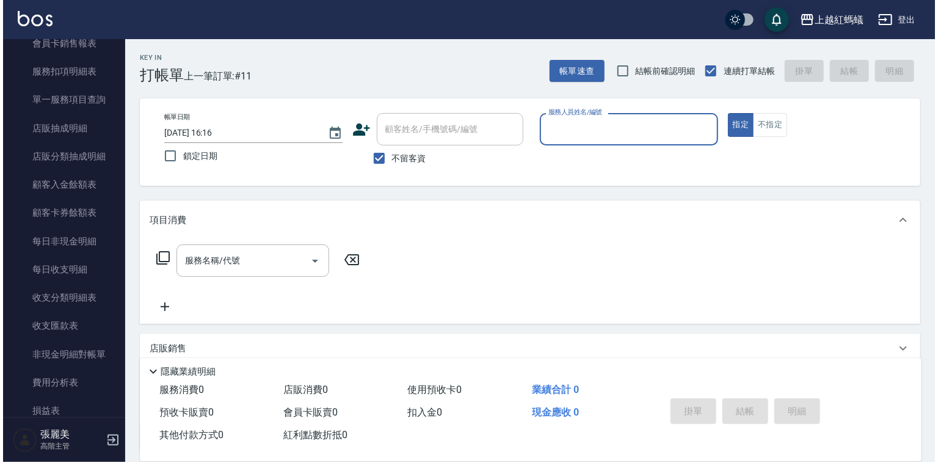
scroll to position [1368, 0]
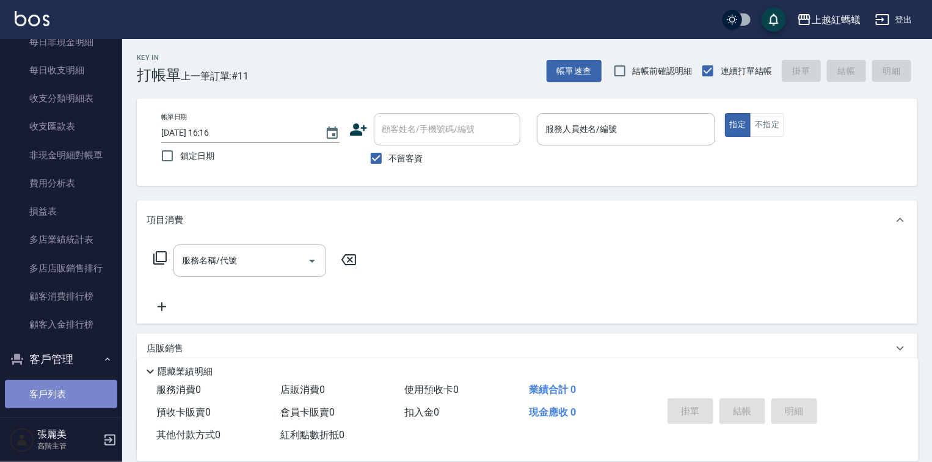
click at [63, 401] on link "客戶列表" at bounding box center [61, 394] width 112 height 28
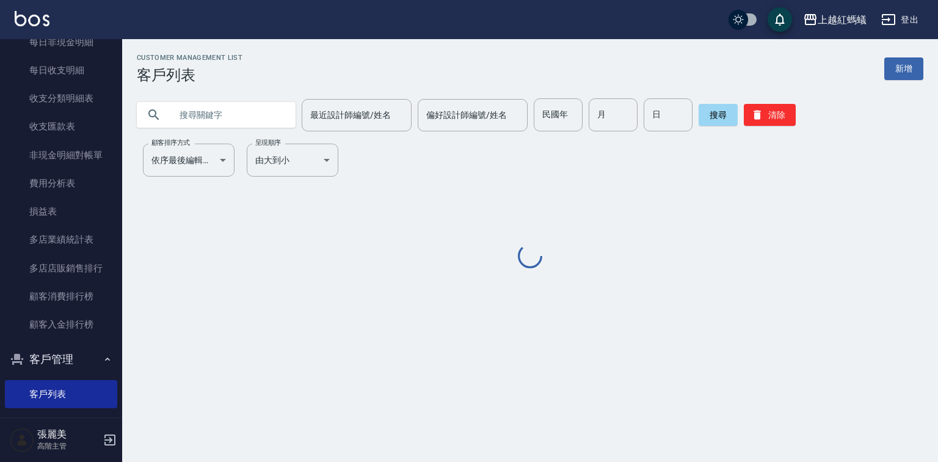
click at [231, 111] on input "text" at bounding box center [228, 114] width 115 height 33
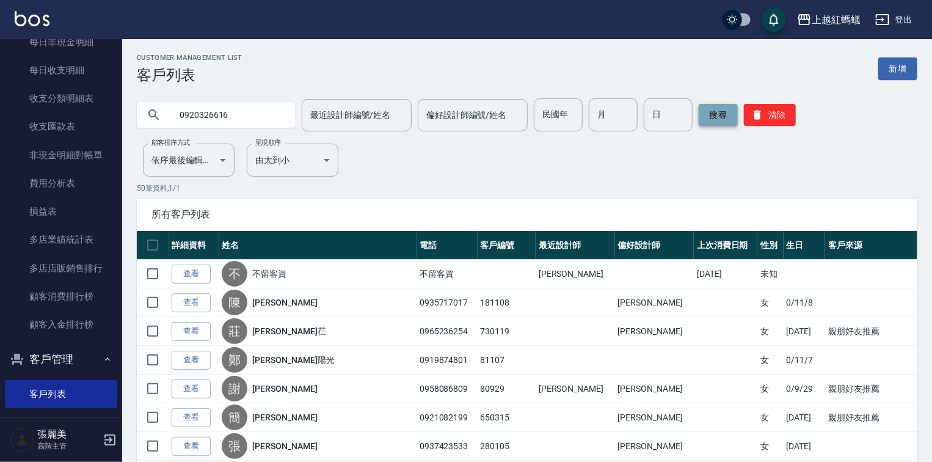
type input "0920326616"
click at [727, 114] on button "搜尋" at bounding box center [717, 115] width 39 height 22
